Goal: Task Accomplishment & Management: Complete application form

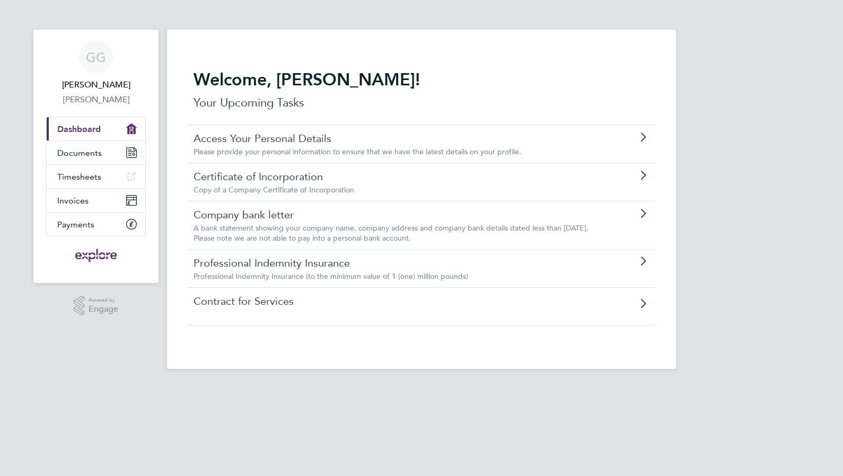
click at [336, 176] on link "Certificate of Incorporation" at bounding box center [392, 177] width 396 height 14
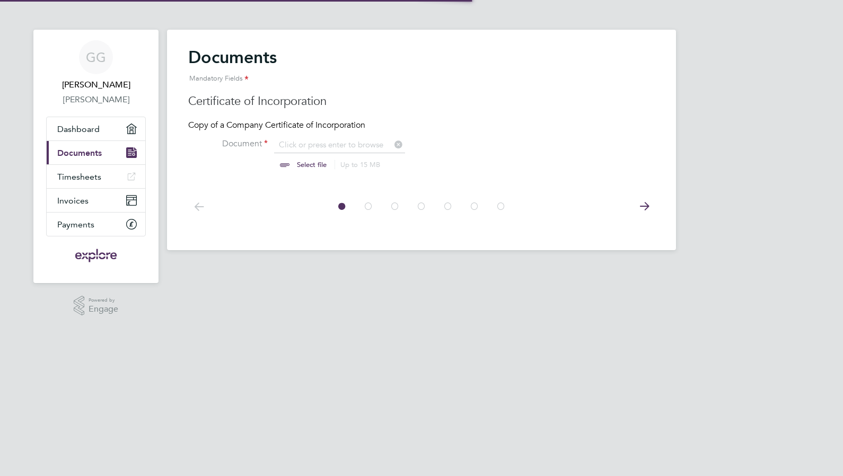
scroll to position [14, 131]
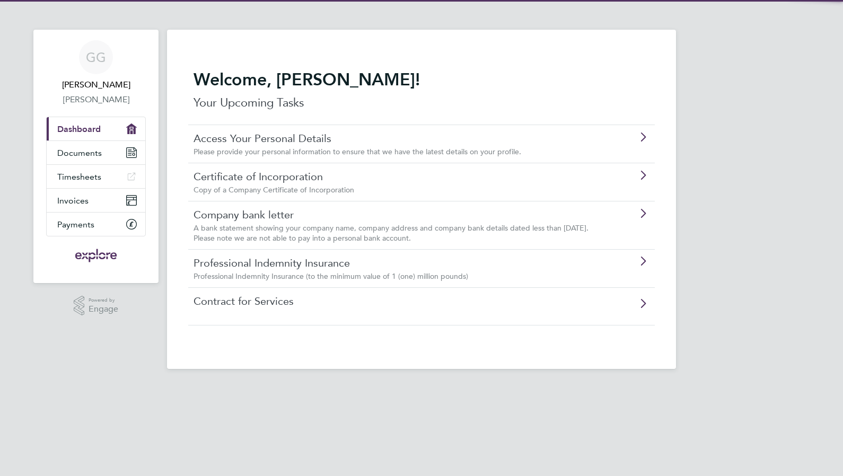
click at [223, 136] on link "Access Your Personal Details" at bounding box center [392, 138] width 396 height 14
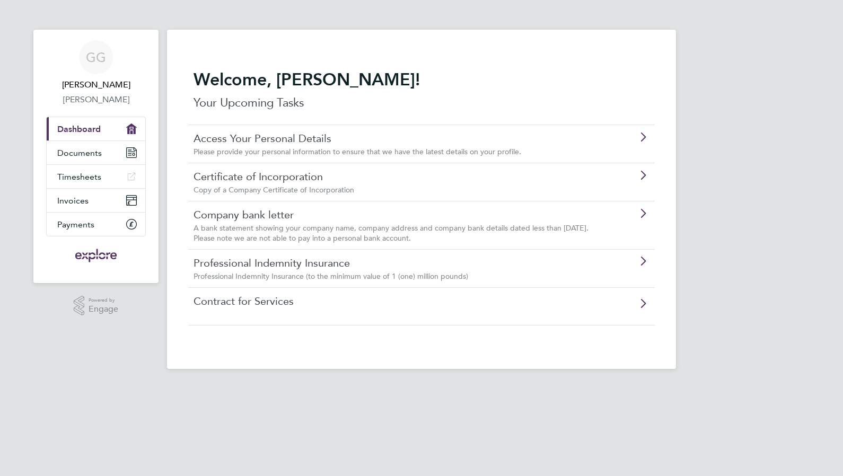
click at [364, 190] on div "Copy of a Company Certificate of Incorporation" at bounding box center [392, 190] width 396 height 10
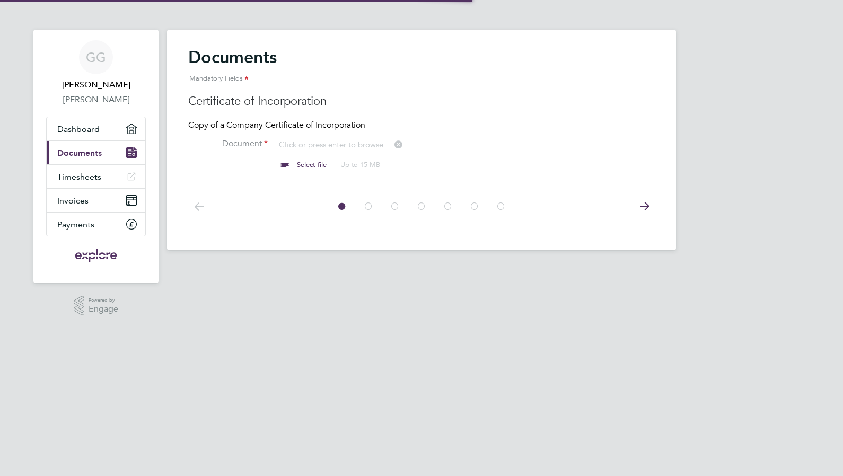
scroll to position [14, 131]
click at [251, 143] on label "Document" at bounding box center [228, 143] width 80 height 11
click at [282, 162] on input "file" at bounding box center [322, 155] width 166 height 32
type input "C:\fakepath\P.IVA GAROFALO GIULIO (1).pdf"
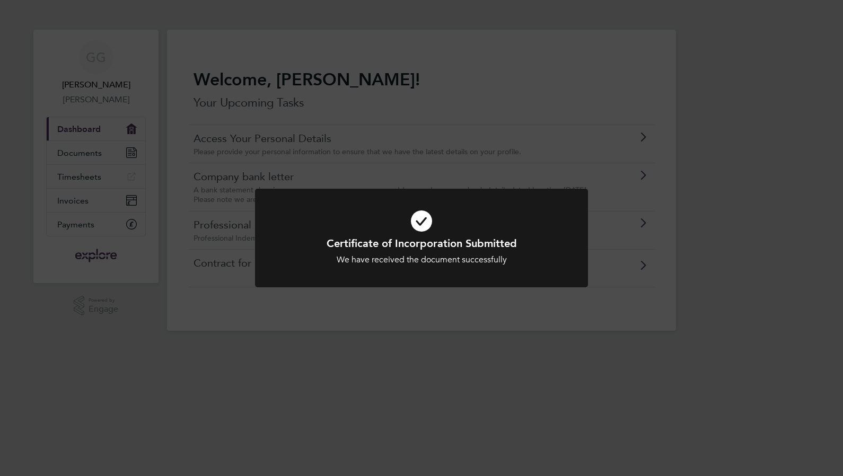
click at [198, 314] on div "Certificate of Incorporation Submitted We have received the document successful…" at bounding box center [421, 238] width 843 height 476
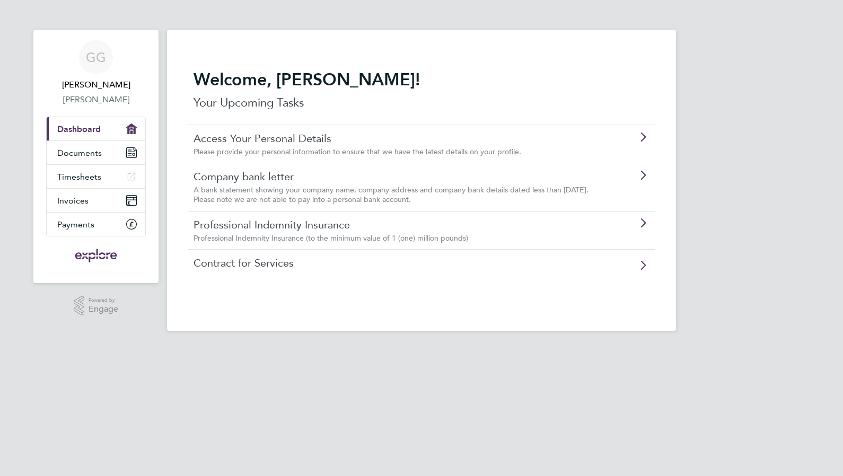
click at [225, 190] on span "A bank statement showing your company name, company address and company bank de…" at bounding box center [391, 194] width 395 height 19
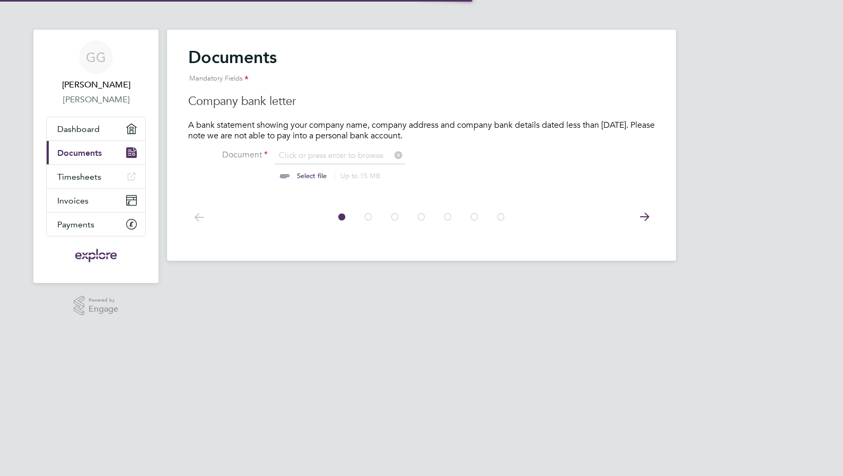
scroll to position [14, 131]
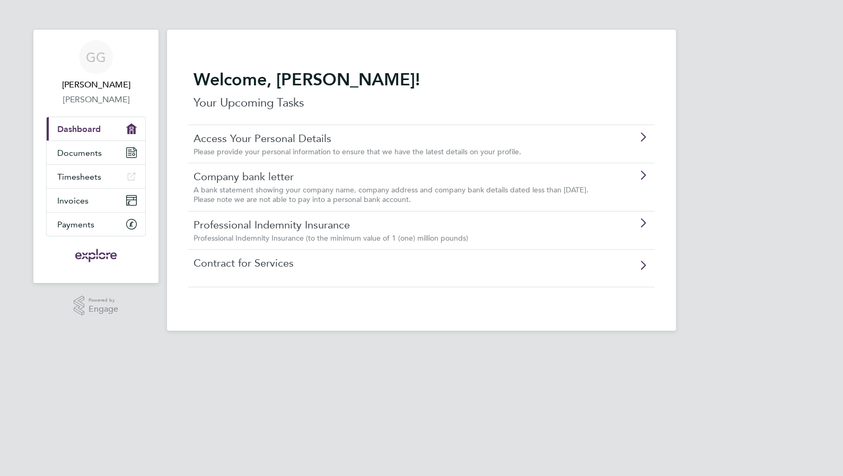
click at [257, 233] on span "Professional Indemnity Insurance (to the minimum value of 1 (one) million pound…" at bounding box center [331, 238] width 275 height 10
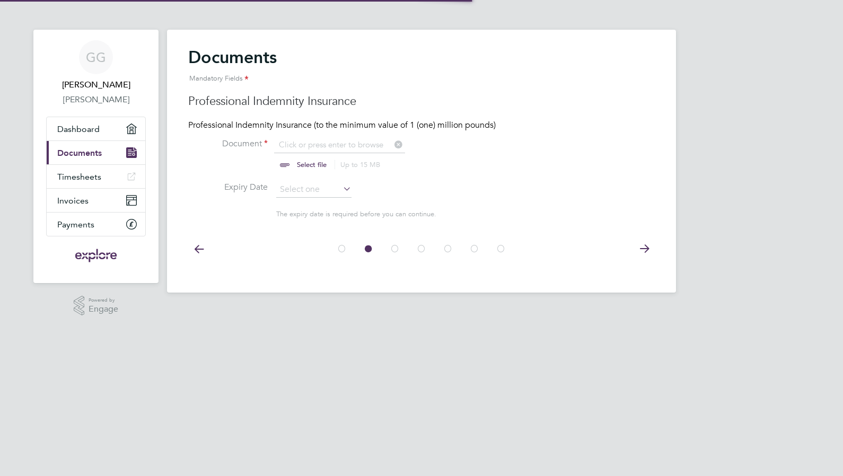
scroll to position [14, 131]
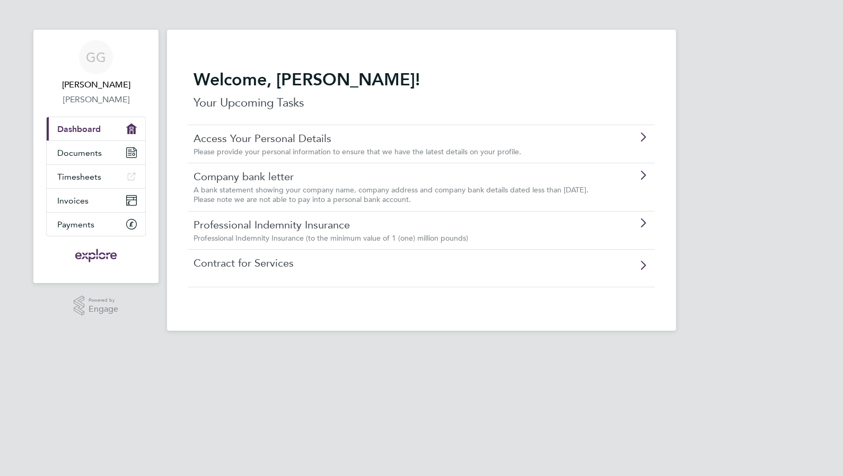
click at [259, 268] on link "Contract for Services" at bounding box center [392, 263] width 396 height 14
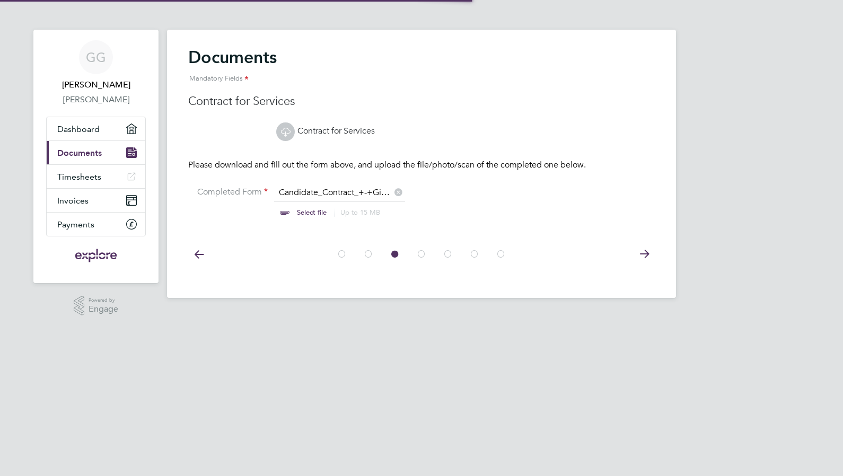
scroll to position [14, 131]
click at [282, 132] on icon at bounding box center [285, 131] width 13 height 13
click at [323, 191] on input "file" at bounding box center [322, 203] width 166 height 32
click at [649, 260] on icon at bounding box center [644, 254] width 21 height 24
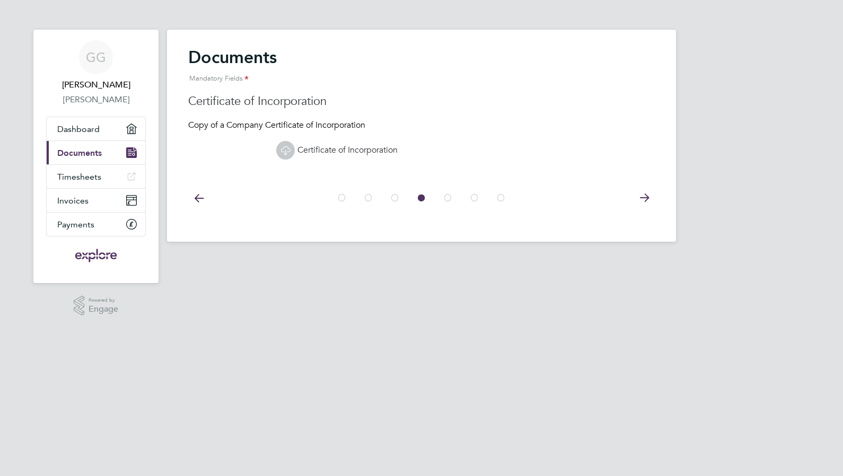
click at [190, 195] on icon at bounding box center [198, 198] width 21 height 24
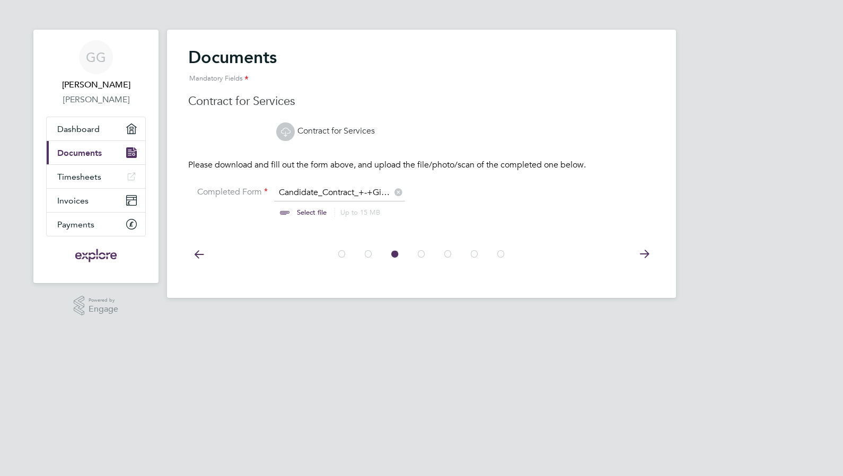
click at [190, 195] on label "Completed Form" at bounding box center [228, 192] width 80 height 11
click at [195, 252] on icon at bounding box center [198, 254] width 21 height 24
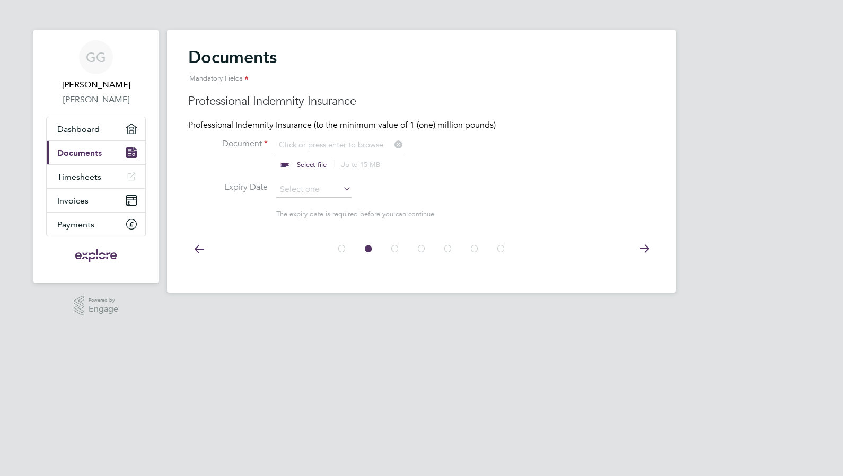
click at [194, 244] on icon at bounding box center [198, 249] width 21 height 24
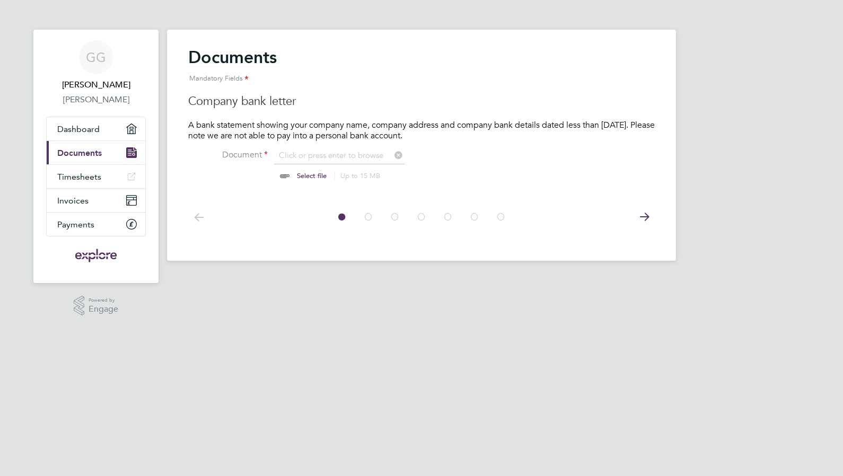
scroll to position [14, 131]
click at [582, 278] on html "GG Giulio Garofalo Giulio Garofalo Applications: Dashboard Current page: Docume…" at bounding box center [421, 139] width 843 height 278
drag, startPoint x: 189, startPoint y: 103, endPoint x: 300, endPoint y: 104, distance: 110.8
click at [300, 104] on h3 "Company bank letter" at bounding box center [421, 101] width 467 height 15
copy h3 "Company bank letter"
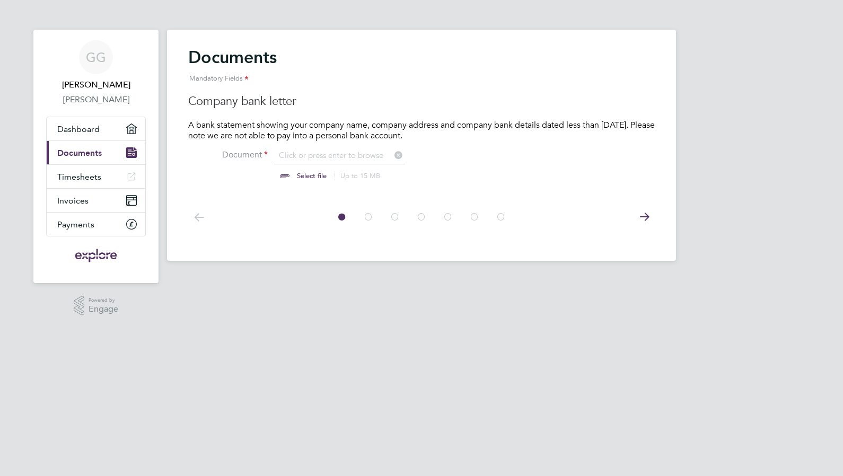
click at [541, 278] on html "GG Giulio Garofalo Giulio Garofalo Applications: Dashboard Current page: Docume…" at bounding box center [421, 139] width 843 height 278
click at [643, 215] on icon at bounding box center [644, 217] width 21 height 24
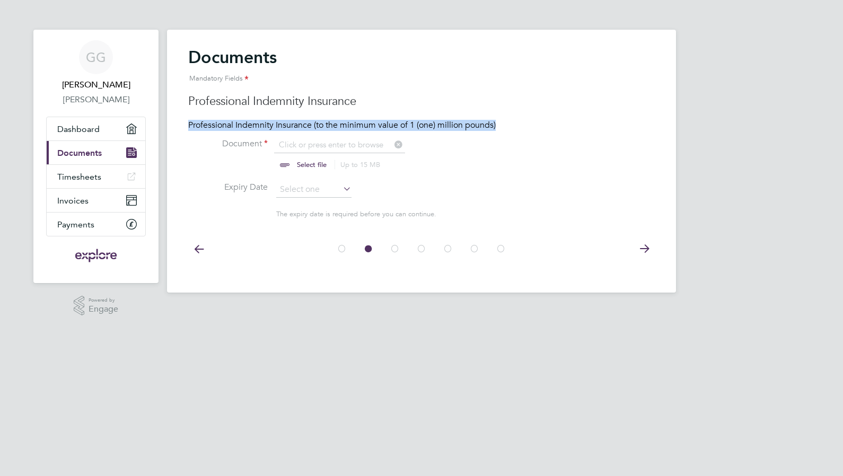
drag, startPoint x: 188, startPoint y: 124, endPoint x: 503, endPoint y: 124, distance: 314.4
click at [503, 124] on p "Professional Indemnity Insurance (to the minimum value of 1 (one) million pound…" at bounding box center [421, 125] width 467 height 11
copy p "Professional Indemnity Insurance (to the minimum value of 1 (one) million pound…"
click at [587, 310] on html "GG Giulio Garofalo Giulio Garofalo Applications: Dashboard Current page: Docume…" at bounding box center [421, 155] width 843 height 310
click at [198, 102] on h3 "Professional Indemnity Insurance" at bounding box center [421, 101] width 467 height 15
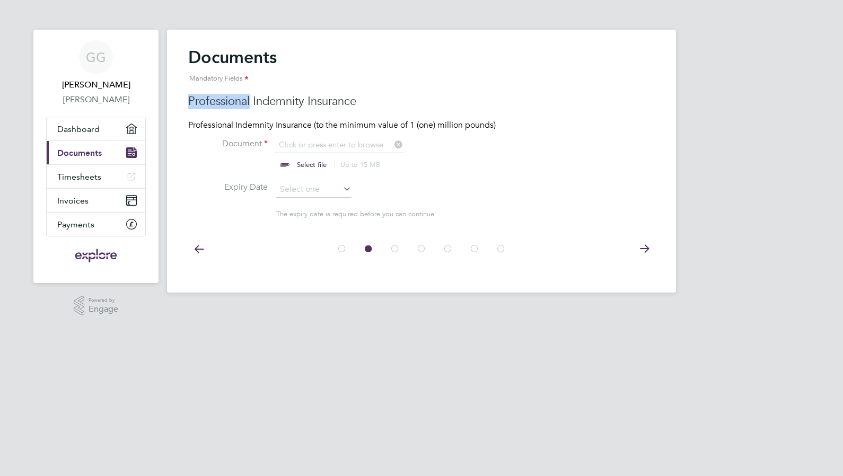
click at [198, 102] on h3 "Professional Indemnity Insurance" at bounding box center [421, 101] width 467 height 15
copy h3 "Professional Indemnity Insurance"
click at [646, 250] on icon at bounding box center [644, 249] width 21 height 24
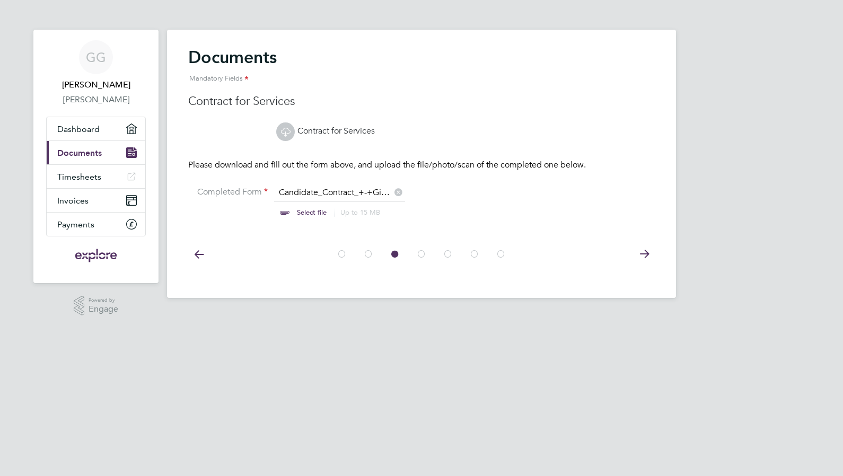
click at [305, 193] on input "file" at bounding box center [322, 203] width 166 height 32
click at [365, 195] on input "file" at bounding box center [322, 203] width 166 height 32
click at [318, 217] on input "file" at bounding box center [322, 203] width 166 height 32
click at [305, 189] on input "file" at bounding box center [322, 203] width 166 height 32
click at [305, 190] on input "file" at bounding box center [322, 203] width 166 height 32
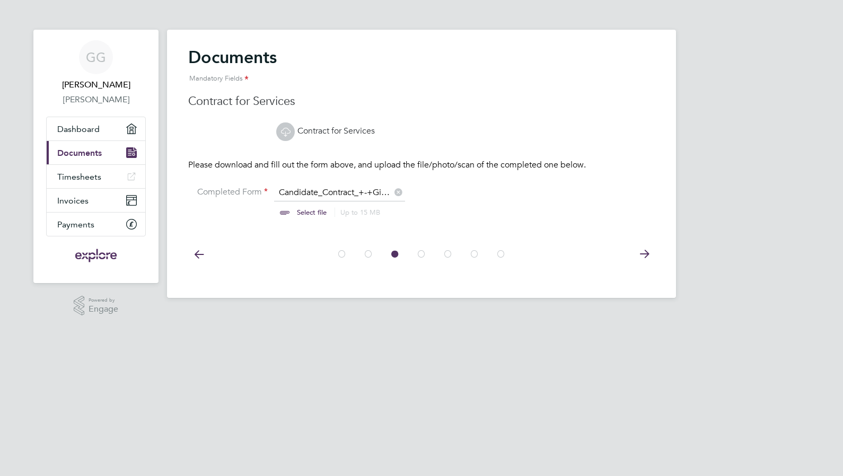
click at [286, 131] on icon at bounding box center [285, 131] width 13 height 13
click at [640, 256] on icon at bounding box center [644, 254] width 21 height 24
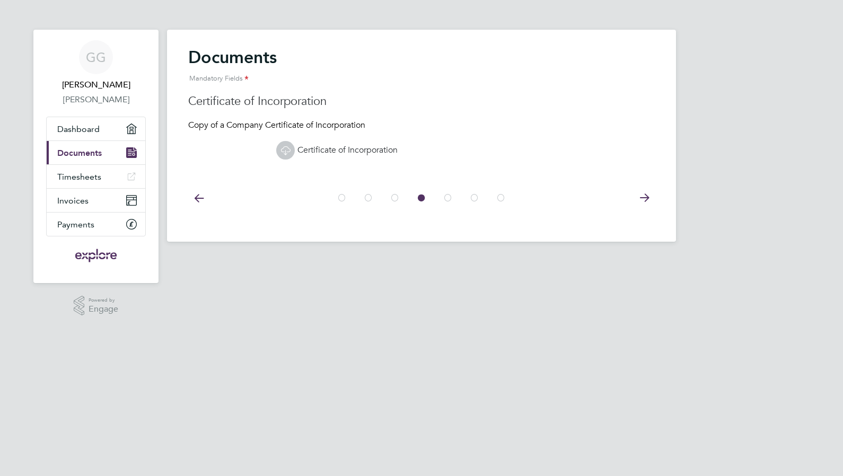
click at [337, 153] on link "Certificate of Incorporation" at bounding box center [336, 150] width 121 height 11
click at [646, 196] on icon at bounding box center [644, 198] width 21 height 24
click at [609, 259] on html "GG Giulio Garofalo Giulio Garofalo Applications: Dashboard Current page: Docume…" at bounding box center [421, 129] width 843 height 259
click at [291, 153] on icon at bounding box center [285, 150] width 13 height 13
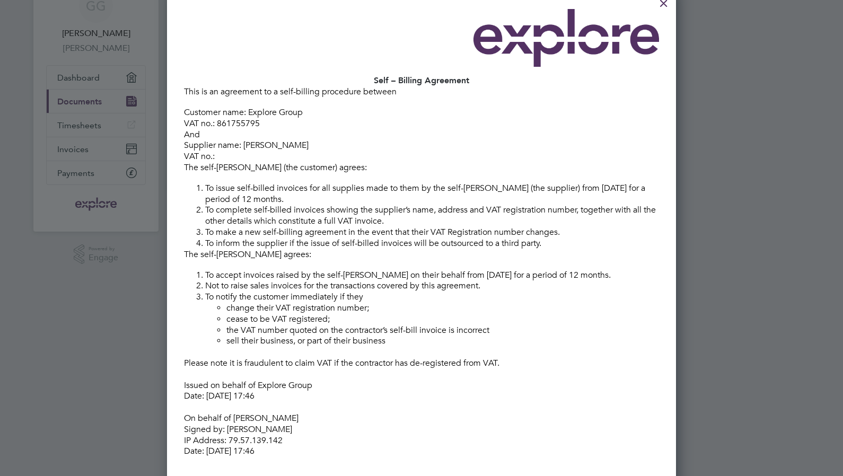
scroll to position [159, 0]
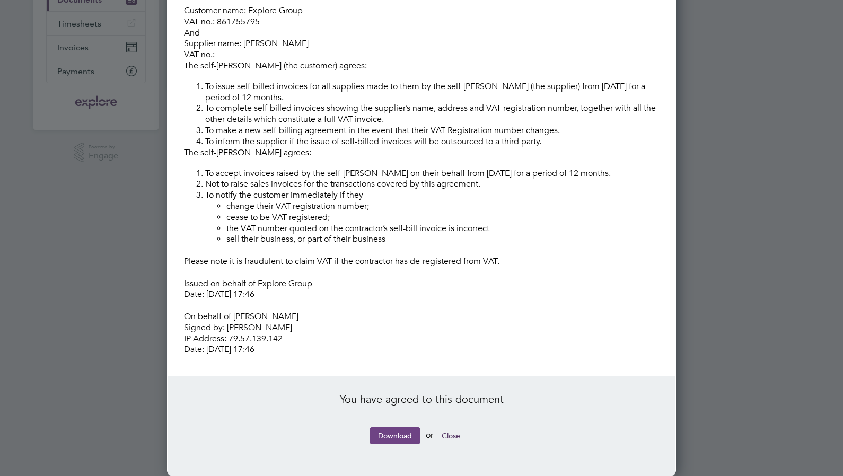
click at [390, 435] on link "Download" at bounding box center [395, 435] width 51 height 17
click at [454, 437] on button "Close" at bounding box center [451, 435] width 36 height 17
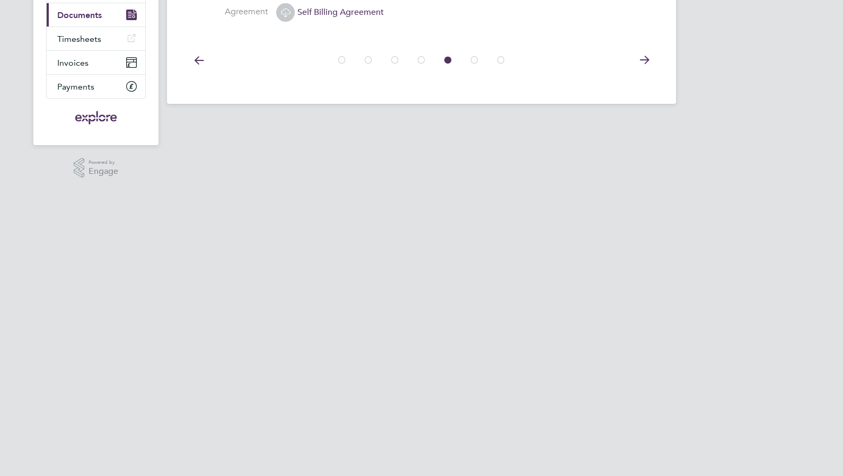
scroll to position [0, 0]
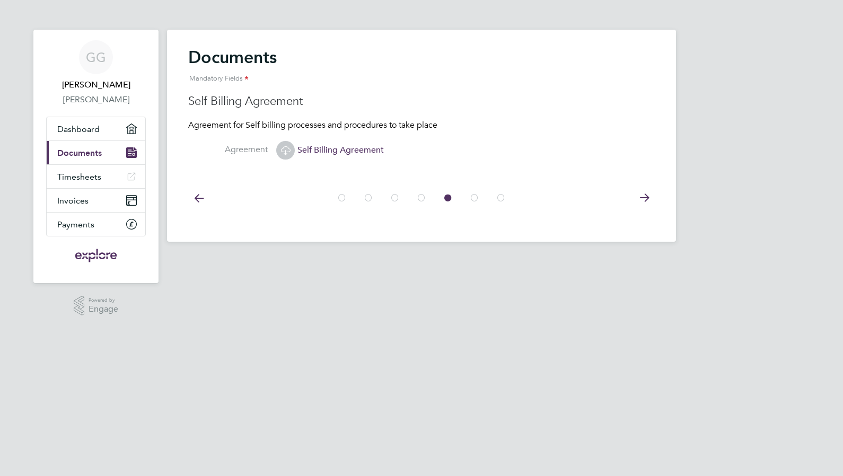
click at [360, 152] on span "Self Billing Agreement" at bounding box center [330, 150] width 108 height 11
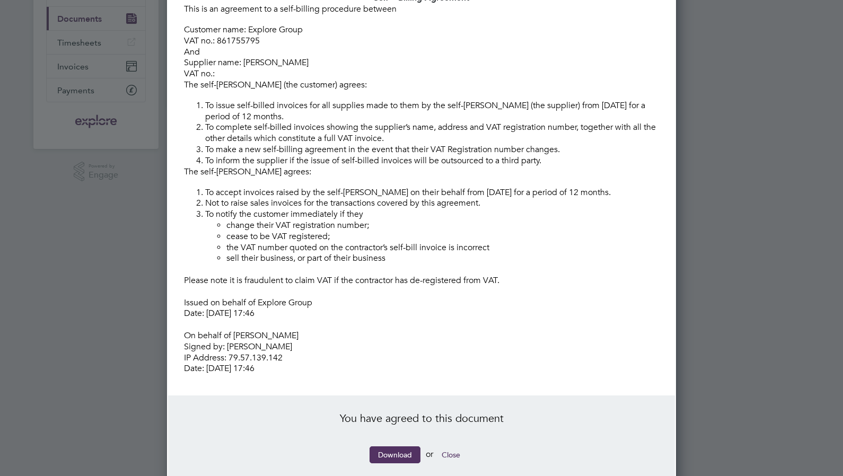
scroll to position [159, 0]
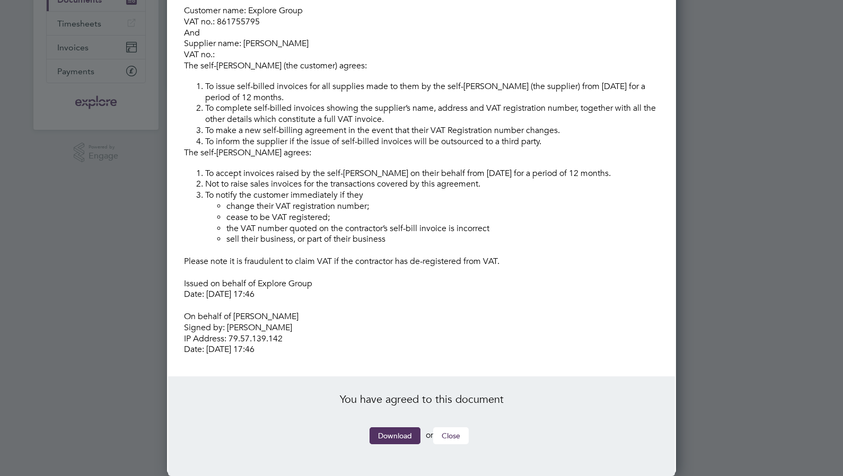
click at [448, 437] on button "Close" at bounding box center [451, 435] width 36 height 17
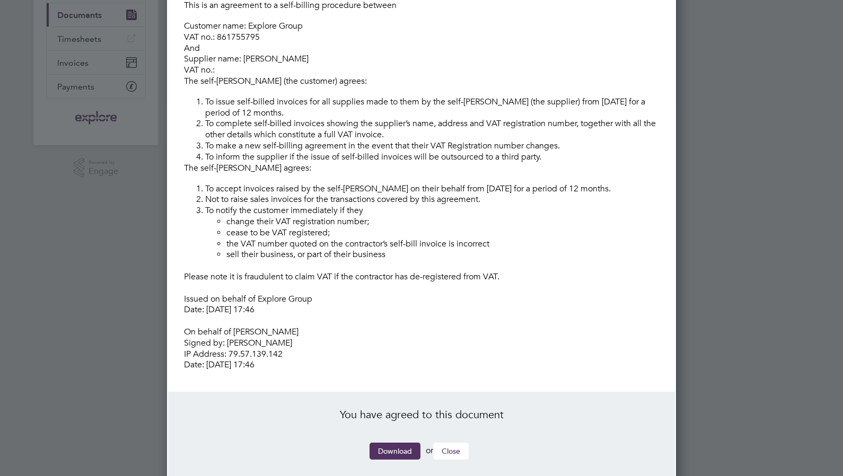
scroll to position [0, 0]
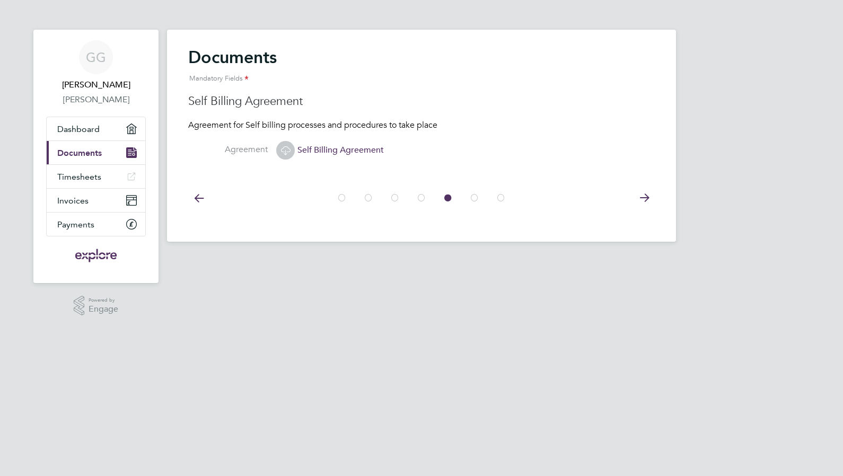
click at [651, 196] on icon at bounding box center [644, 198] width 21 height 24
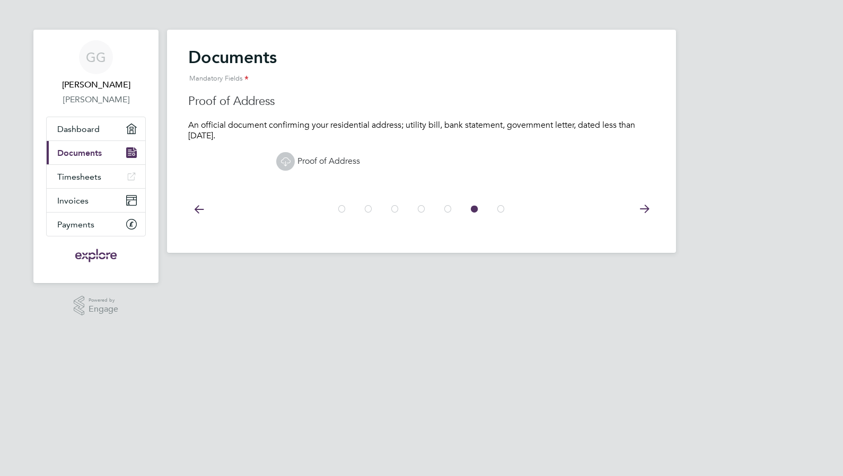
click at [291, 161] on icon at bounding box center [285, 161] width 13 height 13
click at [288, 165] on icon at bounding box center [285, 161] width 13 height 13
click at [332, 163] on link "Proof of Address" at bounding box center [318, 161] width 84 height 11
click at [641, 212] on icon at bounding box center [644, 209] width 21 height 24
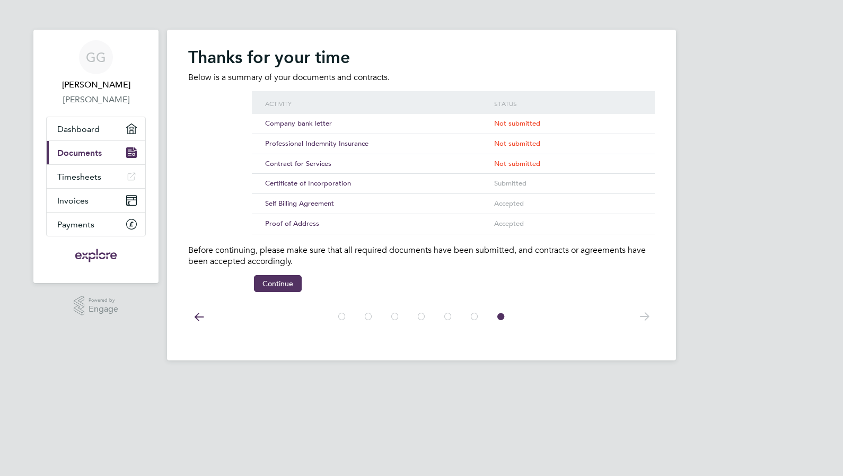
drag, startPoint x: 261, startPoint y: 145, endPoint x: 365, endPoint y: 142, distance: 103.4
click at [365, 142] on div "Professional Indemnity Insurance Not submitted" at bounding box center [453, 144] width 403 height 20
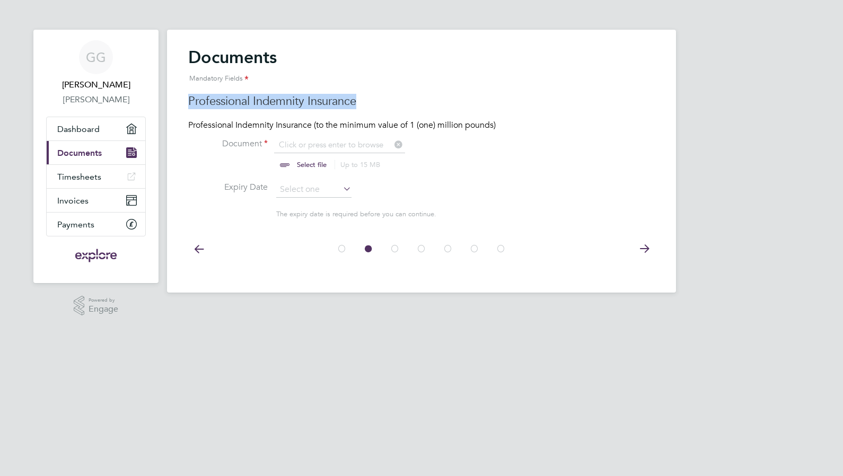
drag, startPoint x: 187, startPoint y: 103, endPoint x: 358, endPoint y: 105, distance: 170.7
click at [358, 105] on div "Documents Mandatory Fields Company bank letter A bank statement showing your co…" at bounding box center [421, 161] width 509 height 263
copy h3 "Professional Indemnity Insurance"
click at [528, 256] on div at bounding box center [421, 247] width 467 height 47
click at [647, 244] on icon at bounding box center [644, 249] width 21 height 24
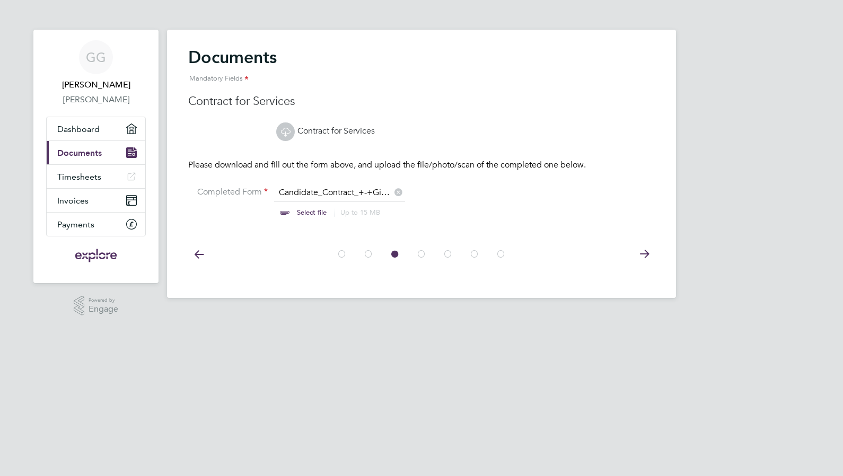
click at [314, 133] on link "Contract for Services" at bounding box center [325, 131] width 99 height 11
click at [323, 195] on input "file" at bounding box center [322, 203] width 166 height 32
click at [349, 199] on input "file" at bounding box center [322, 203] width 166 height 32
click at [289, 142] on icon at bounding box center [285, 132] width 19 height 24
click at [395, 192] on icon at bounding box center [398, 191] width 12 height 12
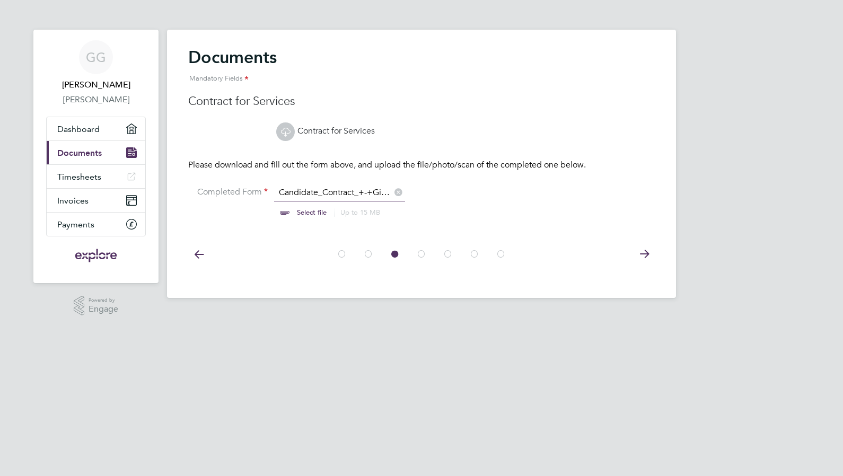
click at [313, 211] on input "file" at bounding box center [322, 203] width 166 height 32
type input "C:\fakepath\Candidate_Contract_+-+Giulio+Garofalo.pdf"
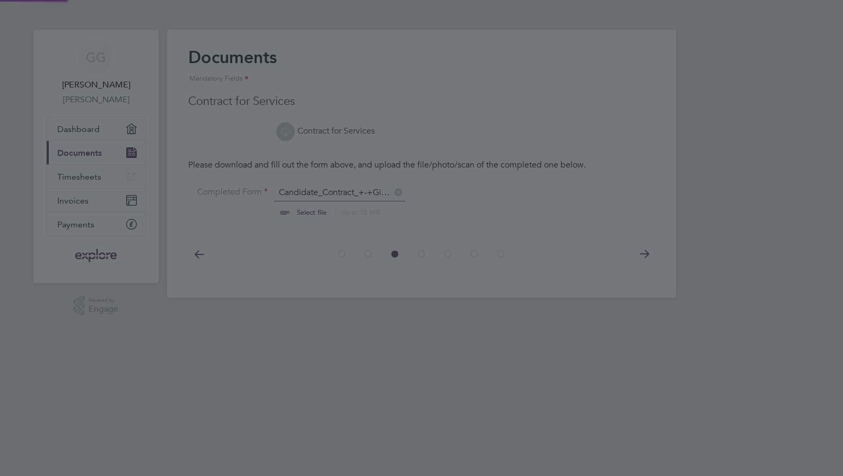
click at [239, 187] on input "file" at bounding box center [322, 203] width 166 height 32
type input "C:\fakepath\Candidate_Contract_+-+Giulio+Garofalo.pdf"
click at [693, 410] on div at bounding box center [421, 238] width 843 height 476
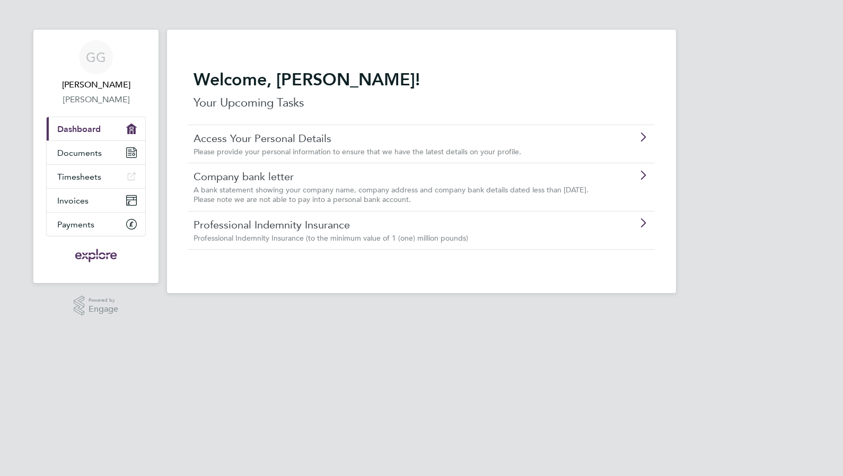
click at [299, 310] on html "GG Giulio Garofalo Giulio Garofalo Applications: Current page: Dashboard Docume…" at bounding box center [421, 155] width 843 height 310
